Goal: Task Accomplishment & Management: Complete application form

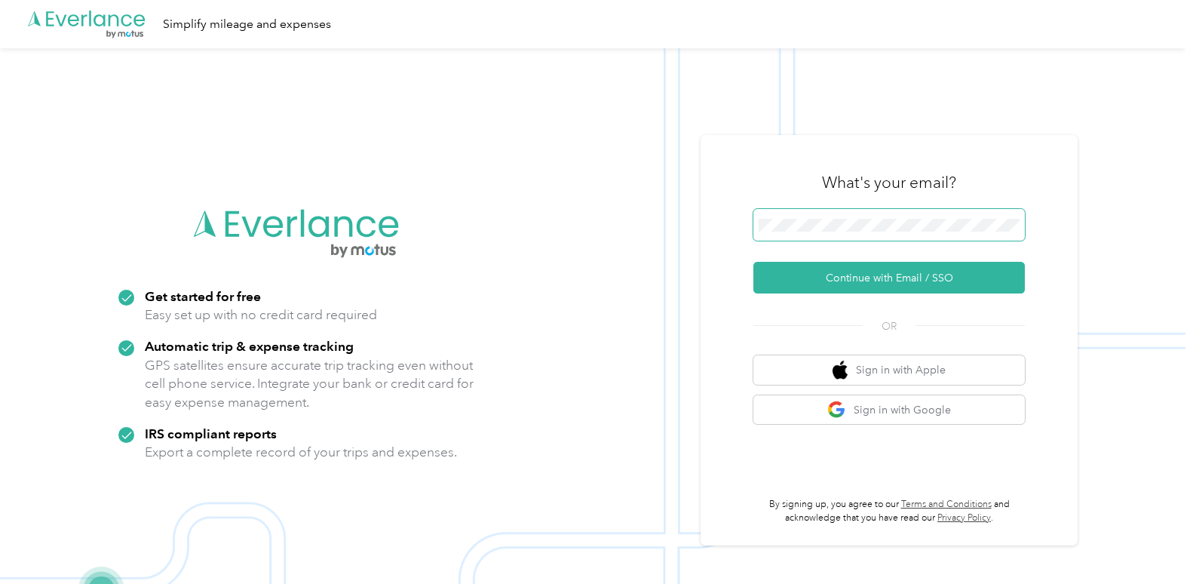
click at [754, 262] on button "Continue with Email / SSO" at bounding box center [890, 278] width 272 height 32
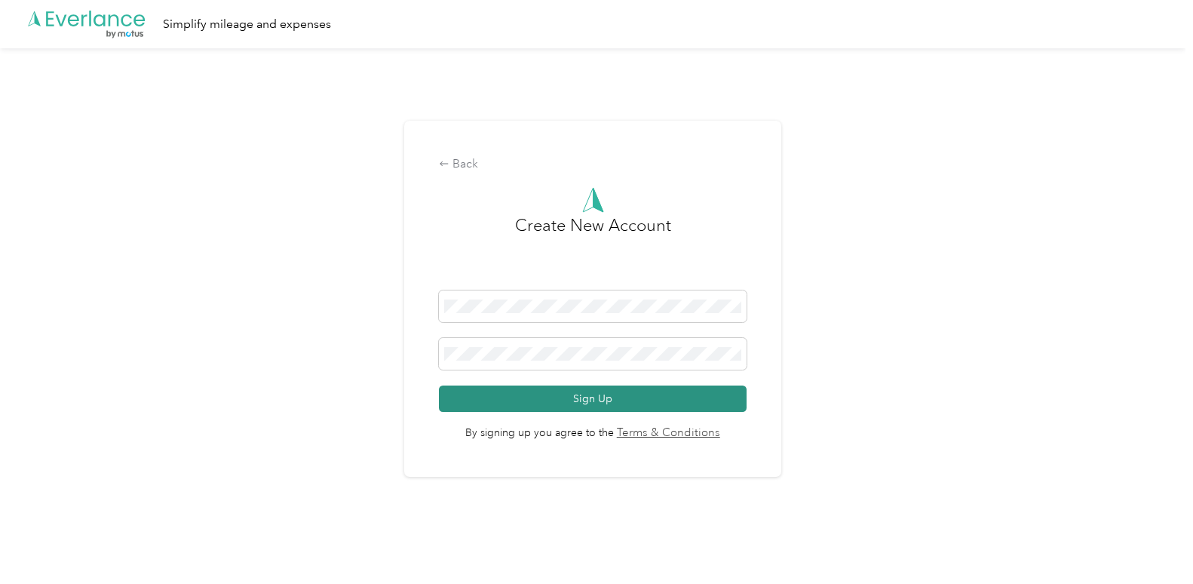
click at [638, 398] on button "Sign Up" at bounding box center [592, 398] width 307 height 26
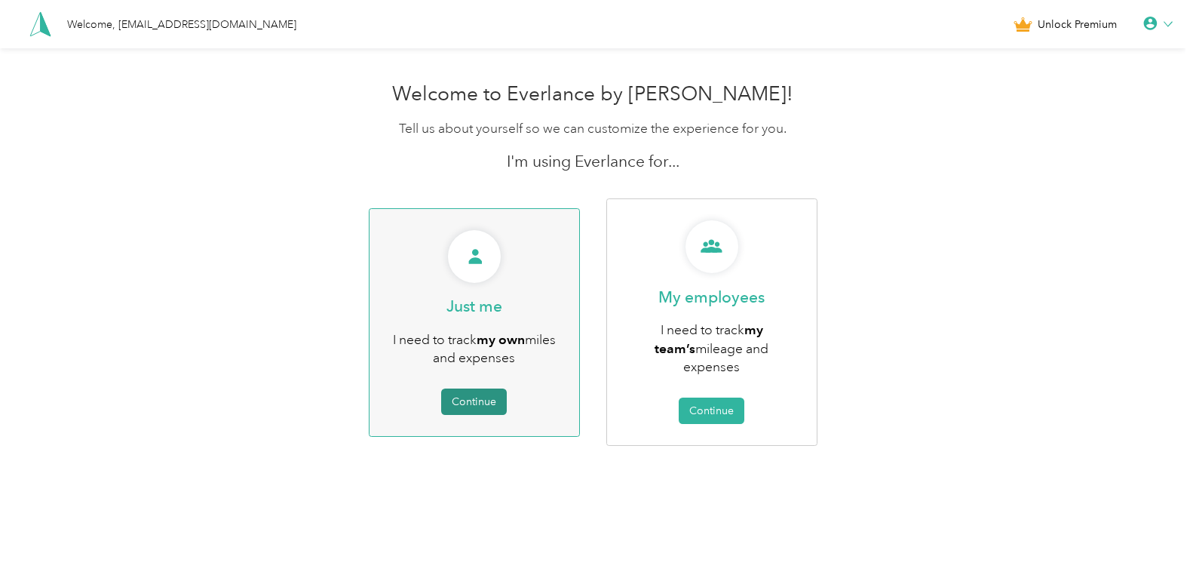
click at [493, 388] on button "Continue" at bounding box center [474, 401] width 66 height 26
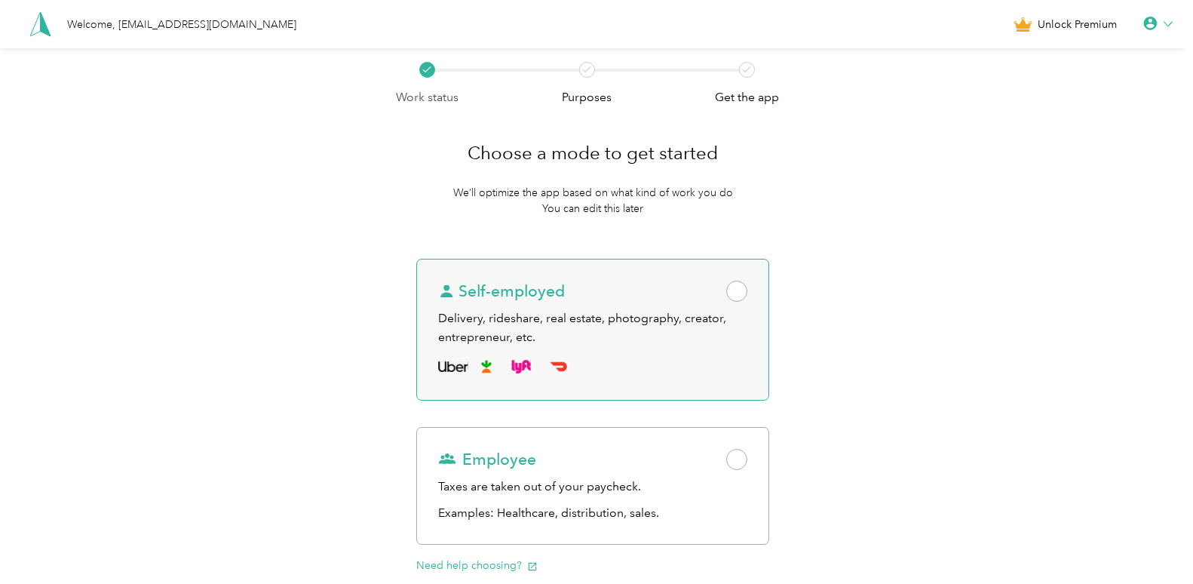
click at [748, 293] on span at bounding box center [736, 291] width 21 height 21
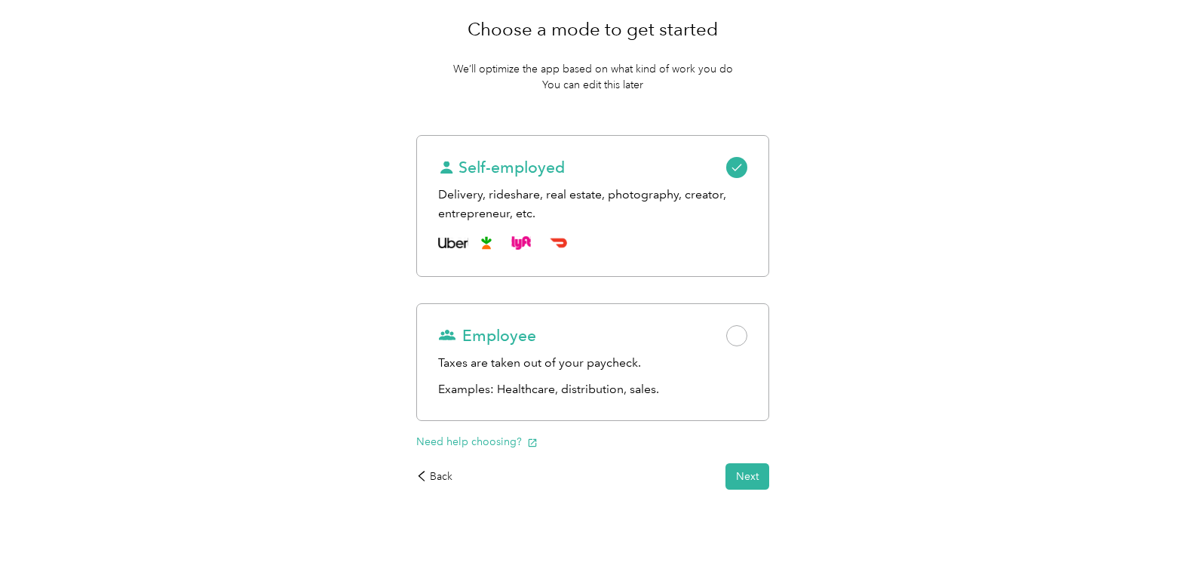
scroll to position [124, 0]
click at [747, 496] on div "Choose a mode to get started We’ll optimize the app based on what kind of work …" at bounding box center [592, 246] width 395 height 528
click at [754, 475] on button "Next" at bounding box center [748, 475] width 44 height 26
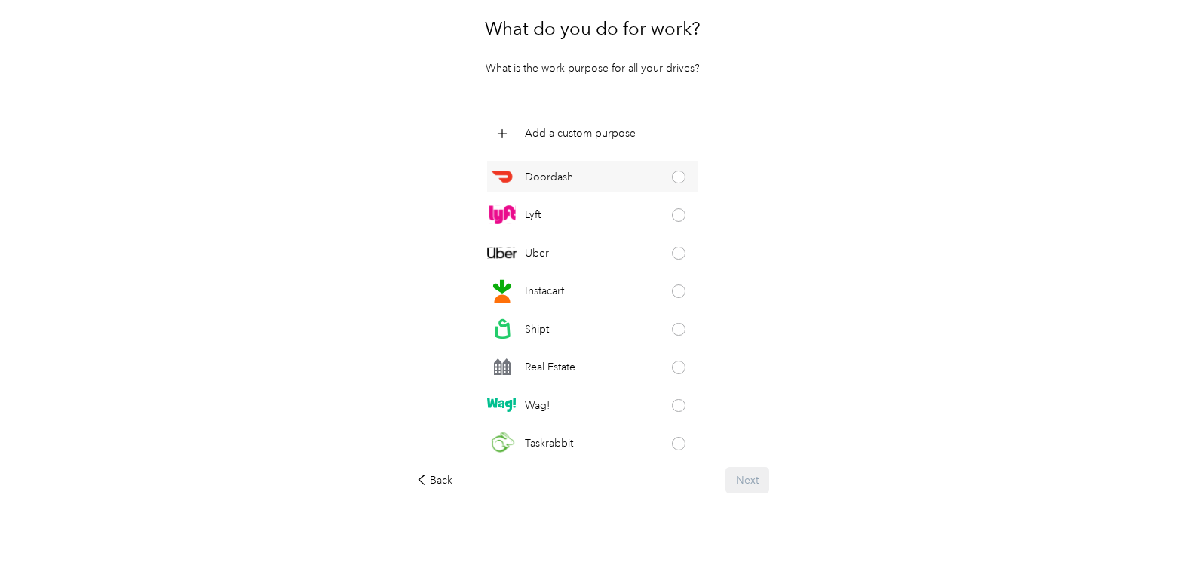
click at [670, 183] on div "Doordash" at bounding box center [593, 176] width 212 height 30
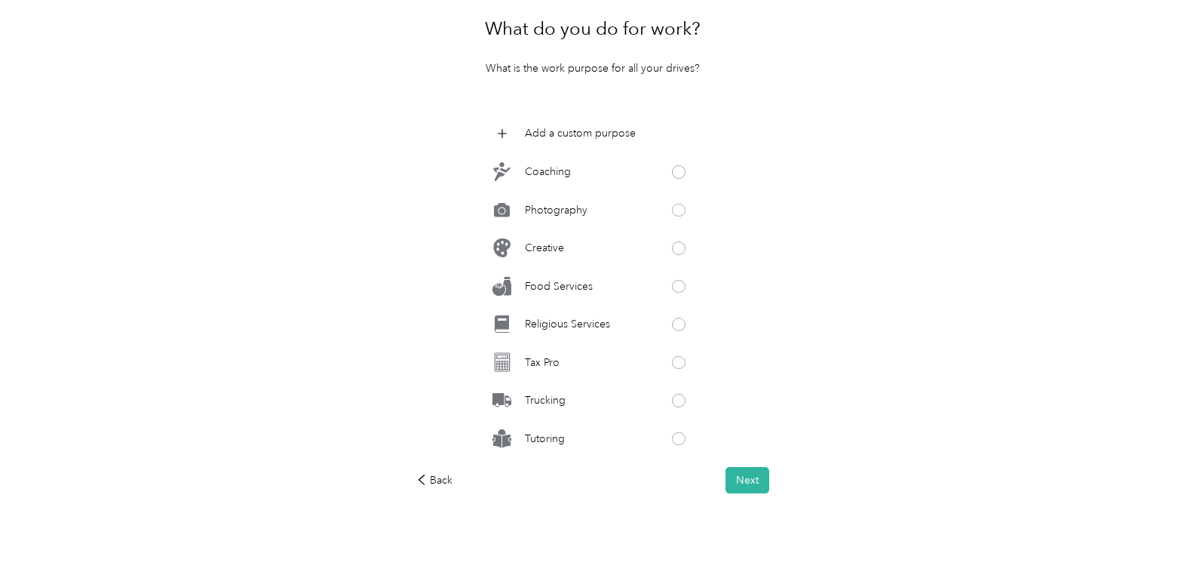
scroll to position [129, 0]
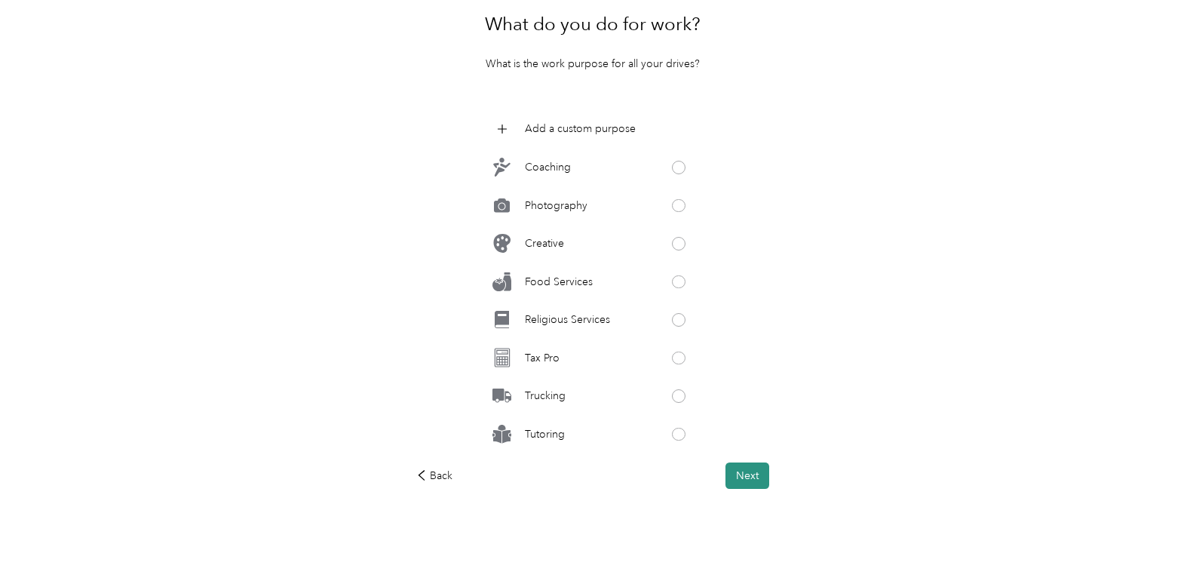
click at [744, 471] on button "Next" at bounding box center [748, 475] width 44 height 26
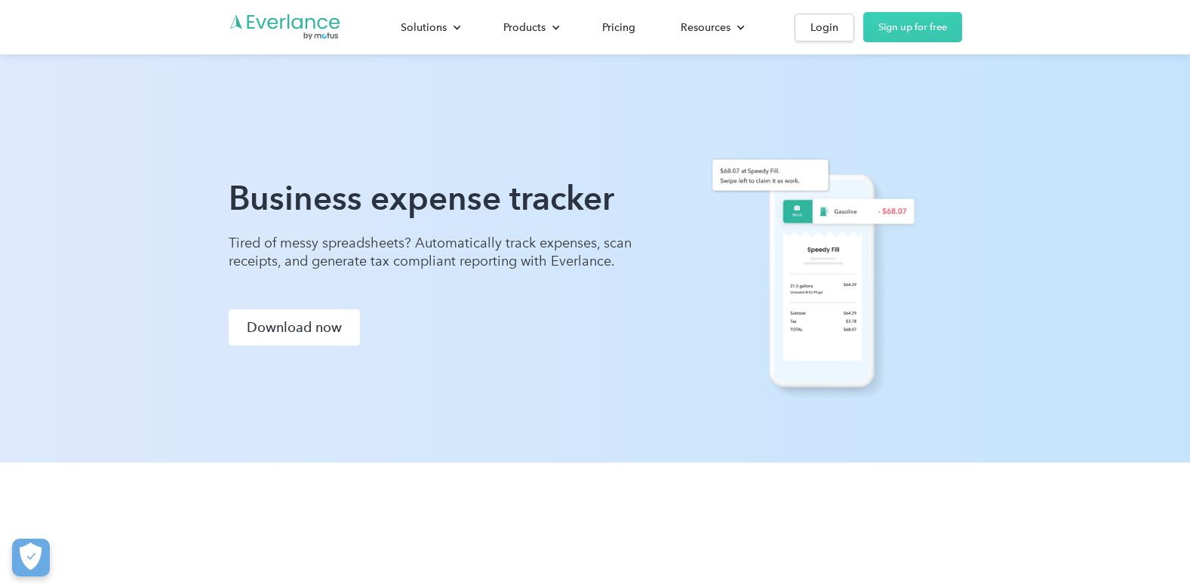
click at [0, 0] on div "Expense tracking" at bounding box center [0, 0] width 0 height 0
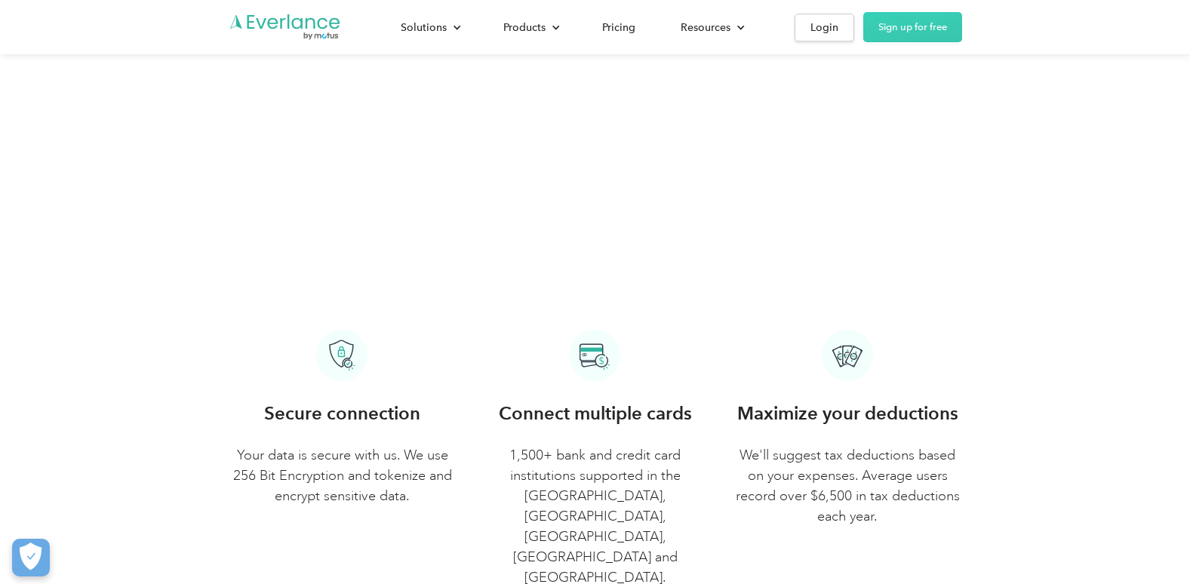
scroll to position [1660, 0]
